Goal: Task Accomplishment & Management: Manage account settings

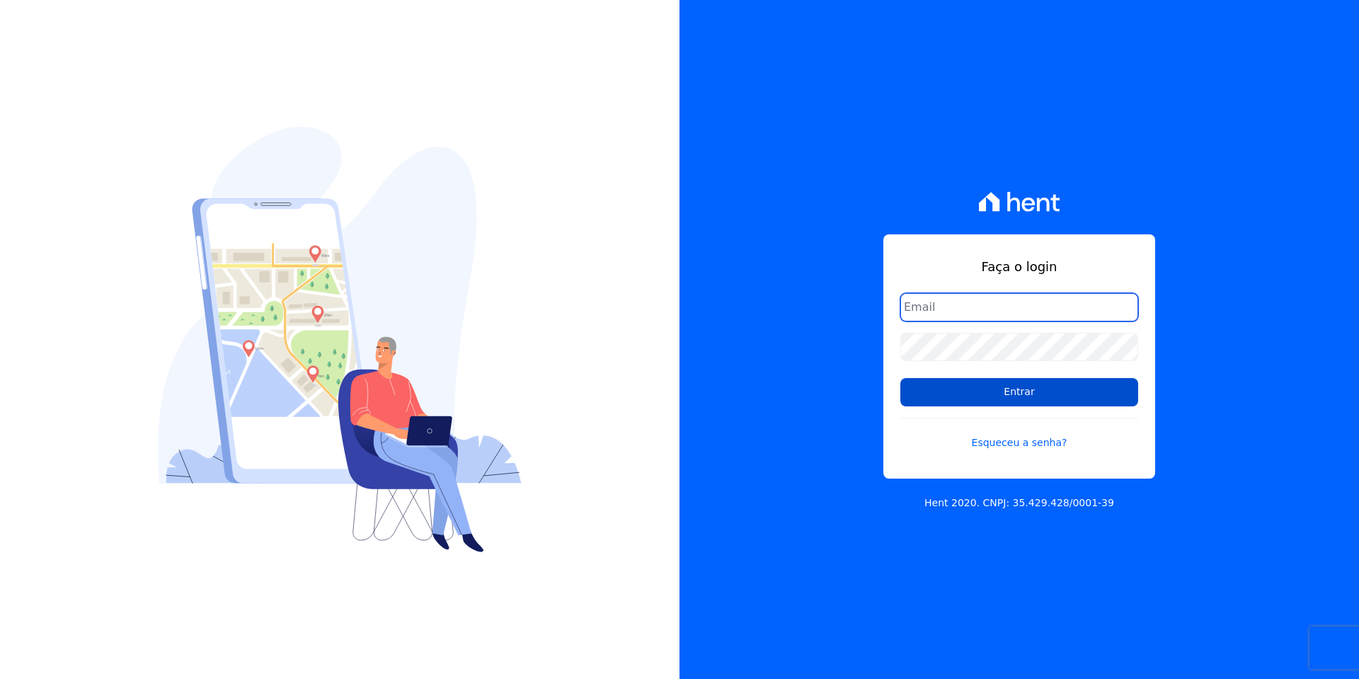
type input "contato@grupokaiser.com.br"
click at [1061, 392] on input "Entrar" at bounding box center [1020, 392] width 238 height 28
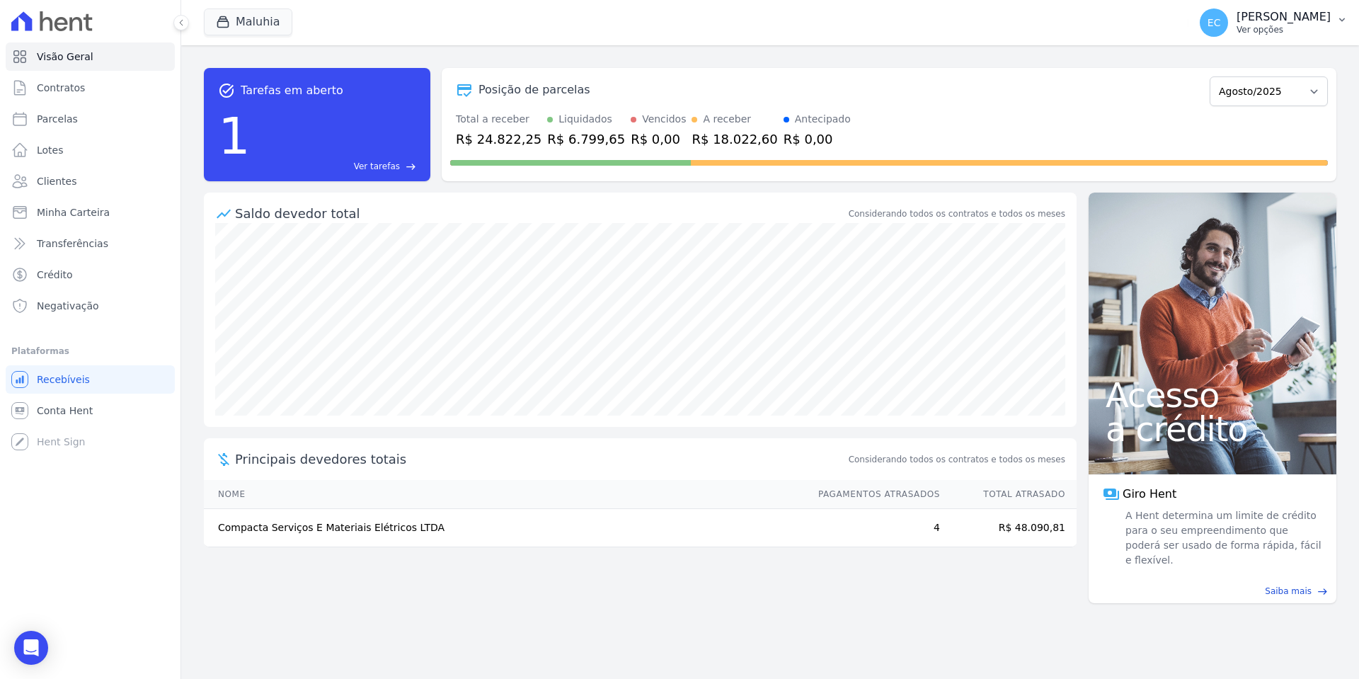
click at [1304, 21] on p "[PERSON_NAME]" at bounding box center [1284, 17] width 94 height 14
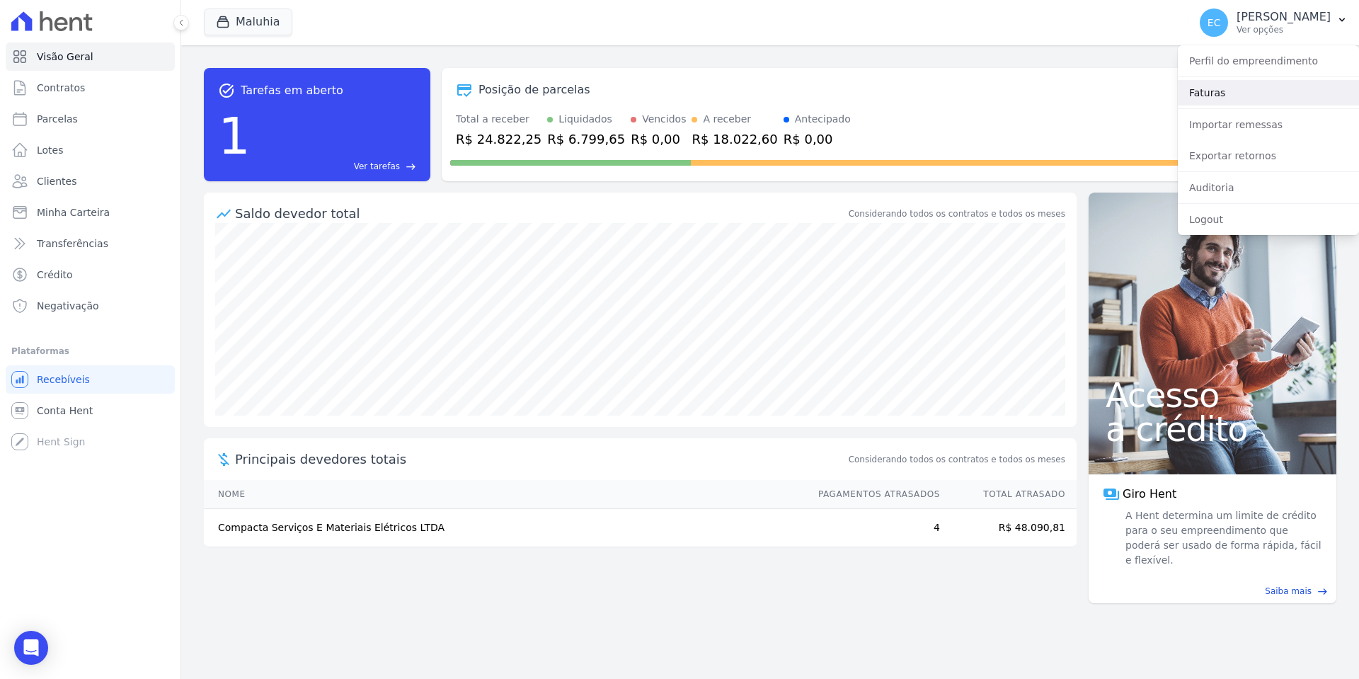
click at [1230, 94] on link "Faturas" at bounding box center [1268, 92] width 181 height 25
click at [1213, 92] on link "Faturas" at bounding box center [1268, 92] width 181 height 25
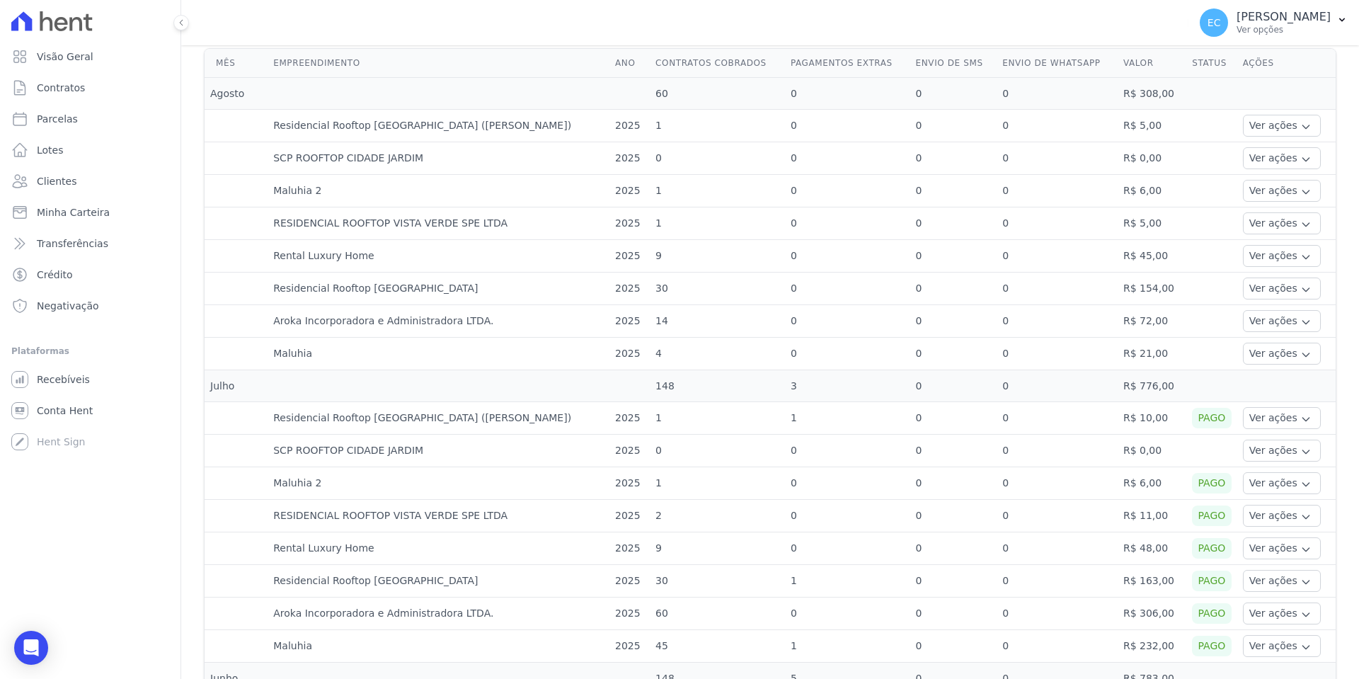
scroll to position [496, 0]
